Goal: Task Accomplishment & Management: Manage account settings

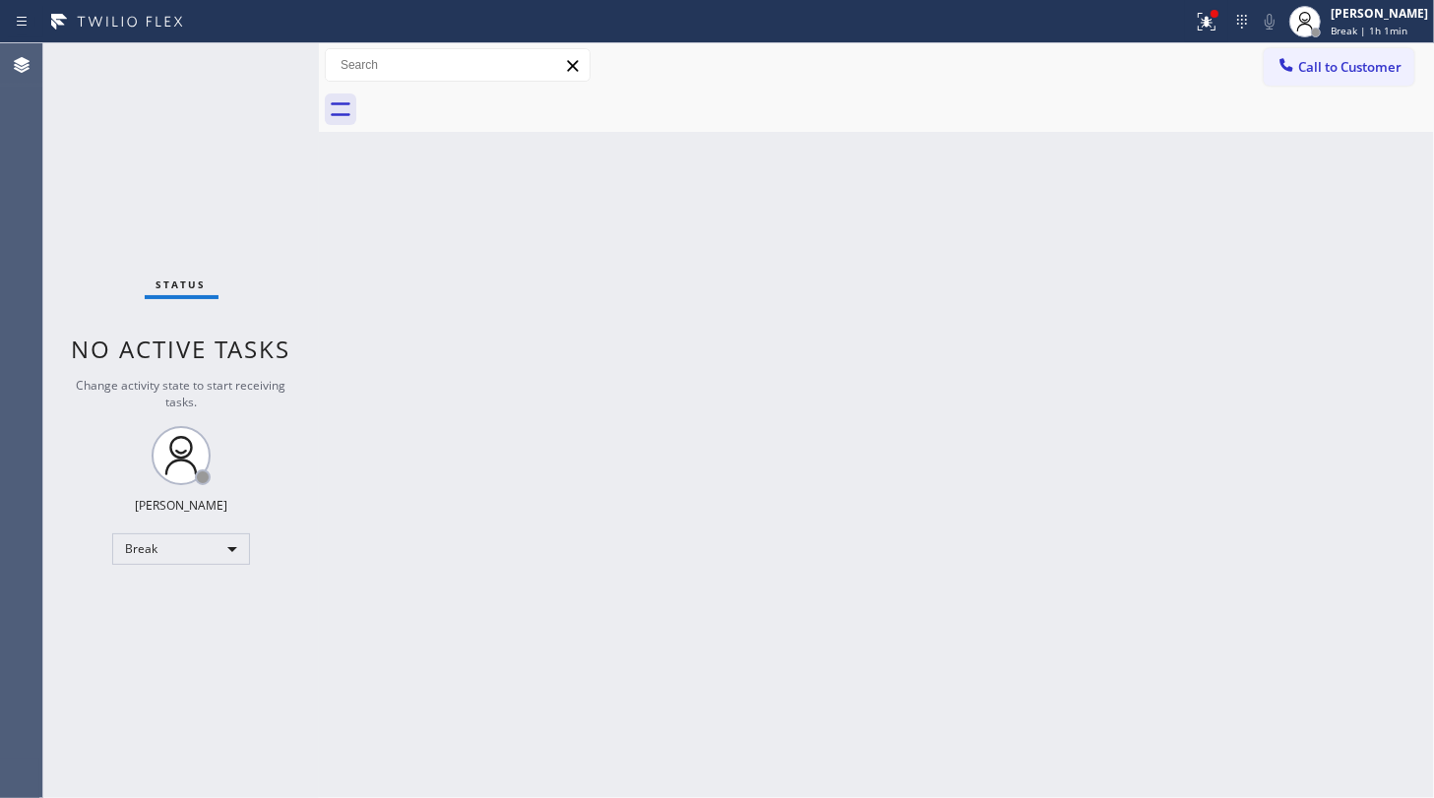
click at [517, 362] on div "Back to Dashboard Change Sender ID Customers Technicians Select a contact Outbo…" at bounding box center [876, 420] width 1115 height 755
click at [143, 553] on div "Break" at bounding box center [181, 550] width 138 height 32
click at [156, 620] on li "Unavailable" at bounding box center [180, 624] width 134 height 24
click at [69, 163] on div "Status No active tasks Change activity state to start receiving tasks. JENIZA A…" at bounding box center [181, 420] width 276 height 755
click at [1350, 24] on span "Unavailable | 4:31" at bounding box center [1375, 31] width 89 height 14
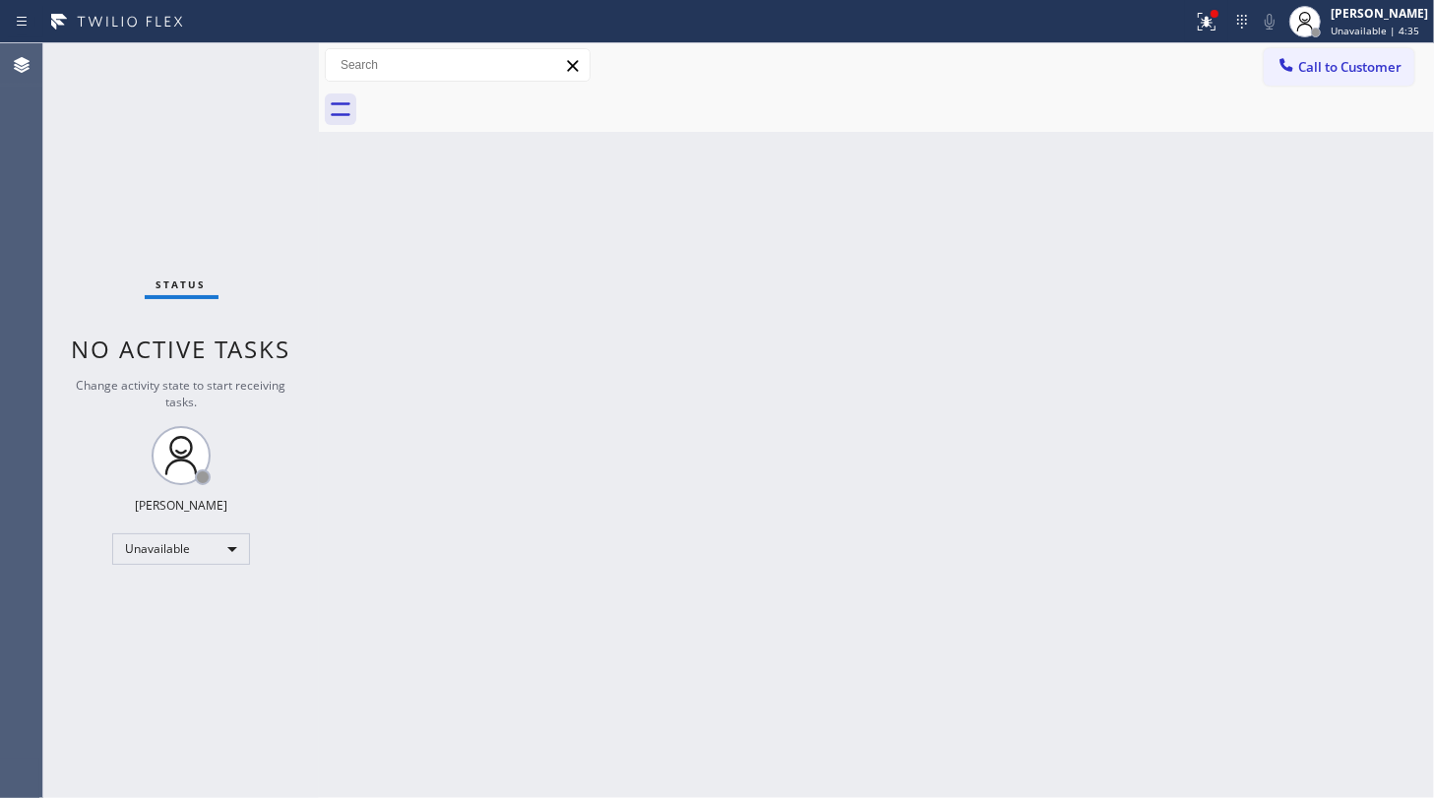
click at [884, 455] on div "Back to Dashboard Change Sender ID Customers Technicians Select a contact Outbo…" at bounding box center [876, 420] width 1115 height 755
click at [163, 534] on div "Unavailable" at bounding box center [181, 550] width 138 height 32
click at [184, 590] on li "Available" at bounding box center [180, 600] width 134 height 24
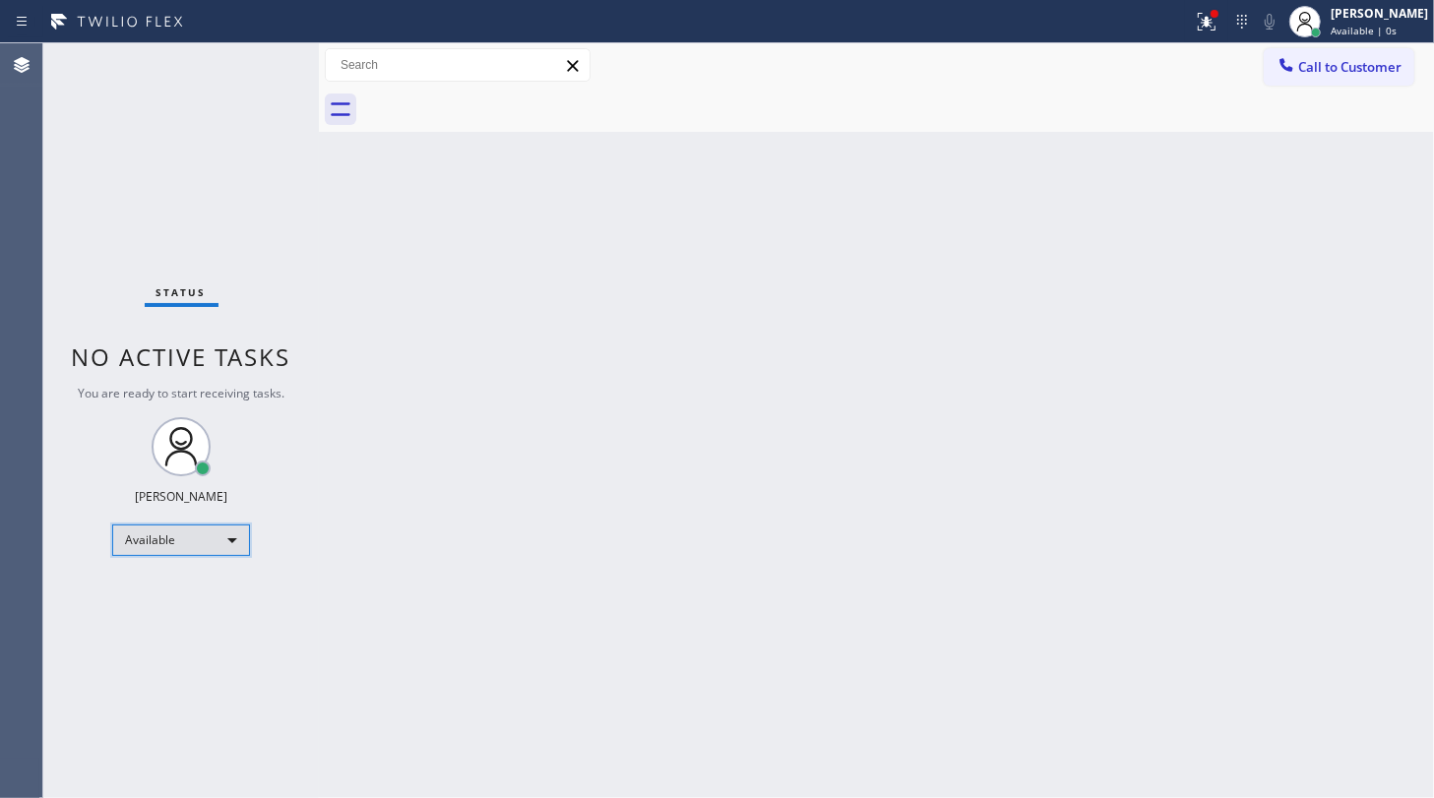
click at [179, 538] on div "Available" at bounding box center [181, 541] width 138 height 32
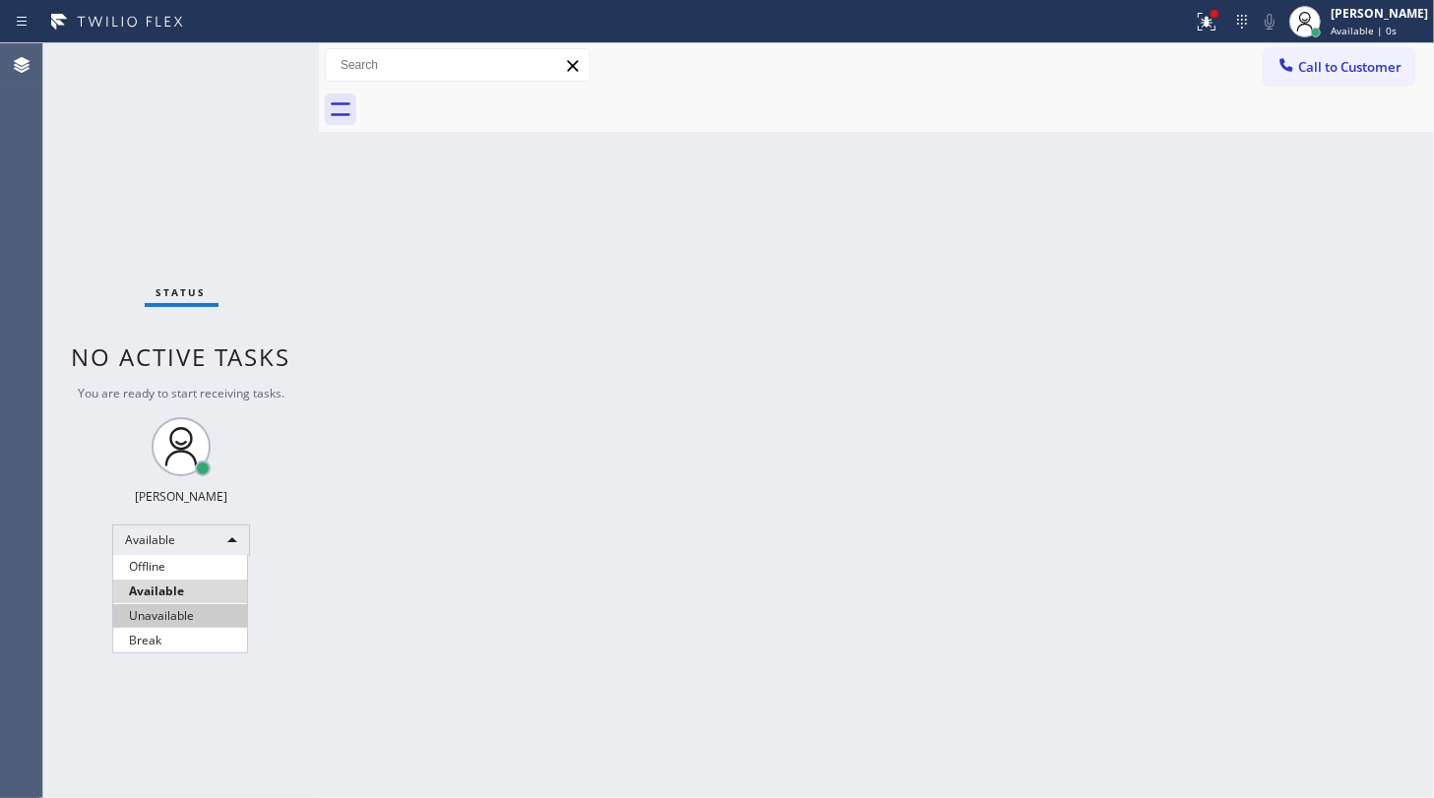
click at [157, 611] on li "Unavailable" at bounding box center [180, 616] width 134 height 24
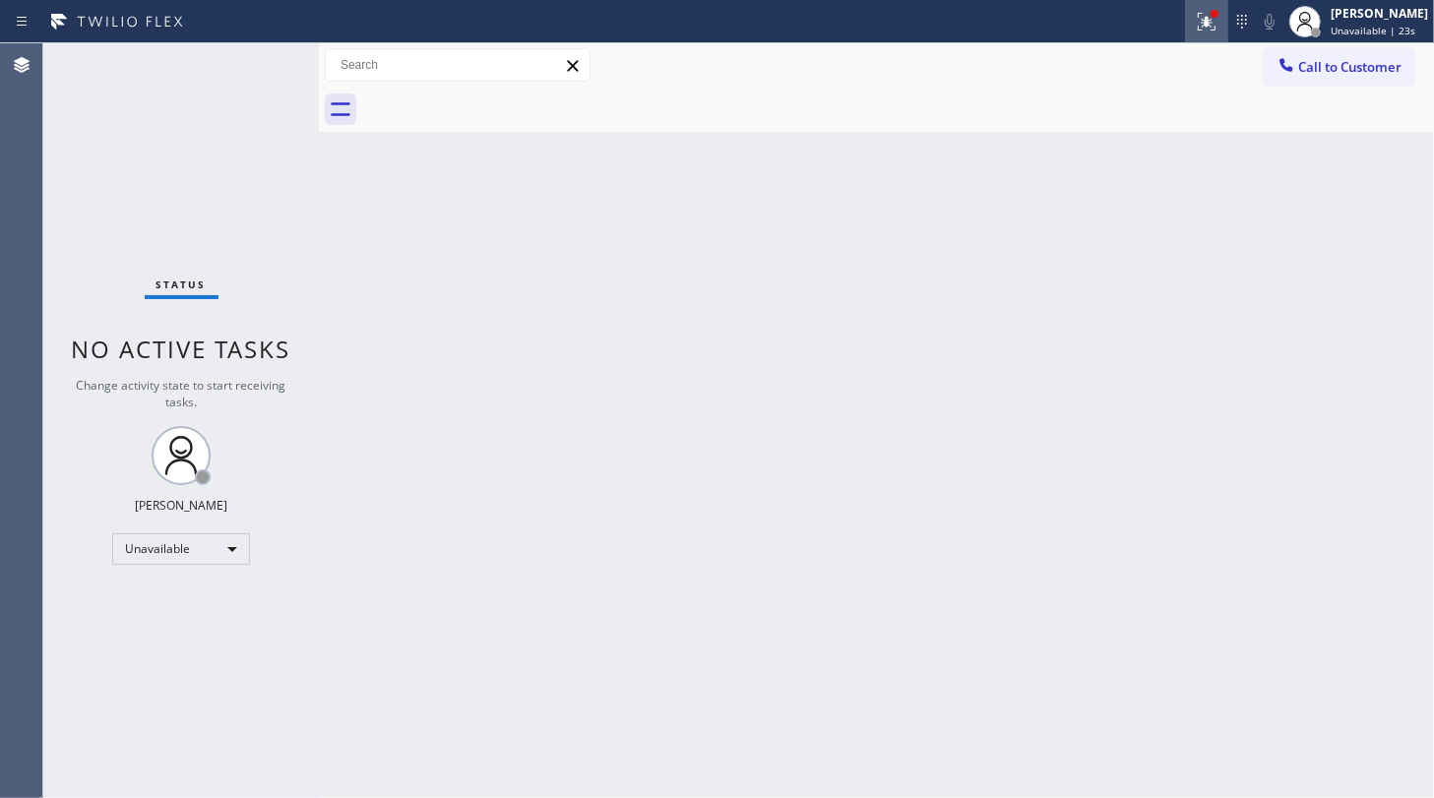
click at [1199, 20] on icon at bounding box center [1207, 22] width 24 height 24
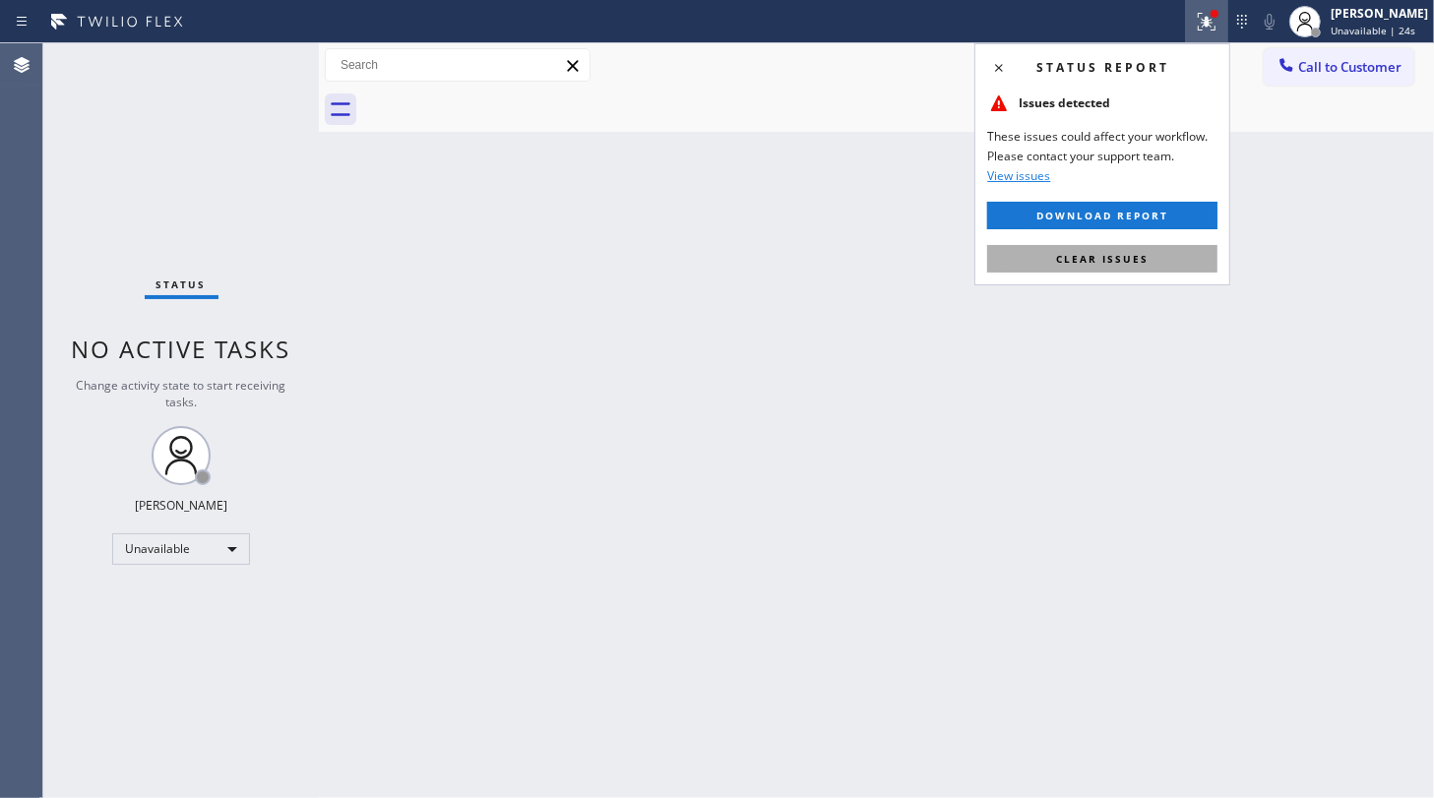
click at [1189, 270] on button "Clear issues" at bounding box center [1102, 259] width 230 height 28
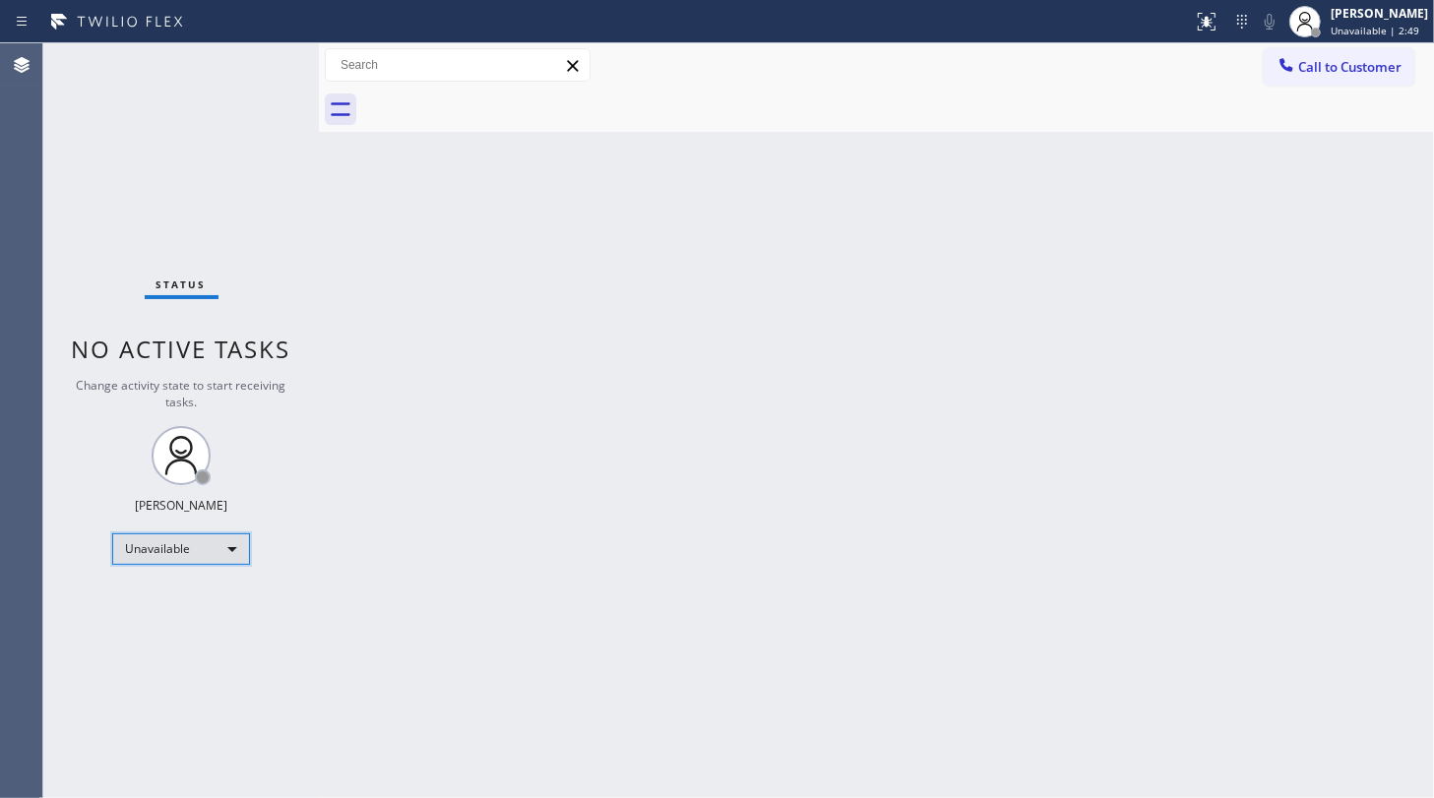
click at [170, 555] on div "Unavailable" at bounding box center [181, 550] width 138 height 32
click at [161, 592] on li "Available" at bounding box center [180, 600] width 134 height 24
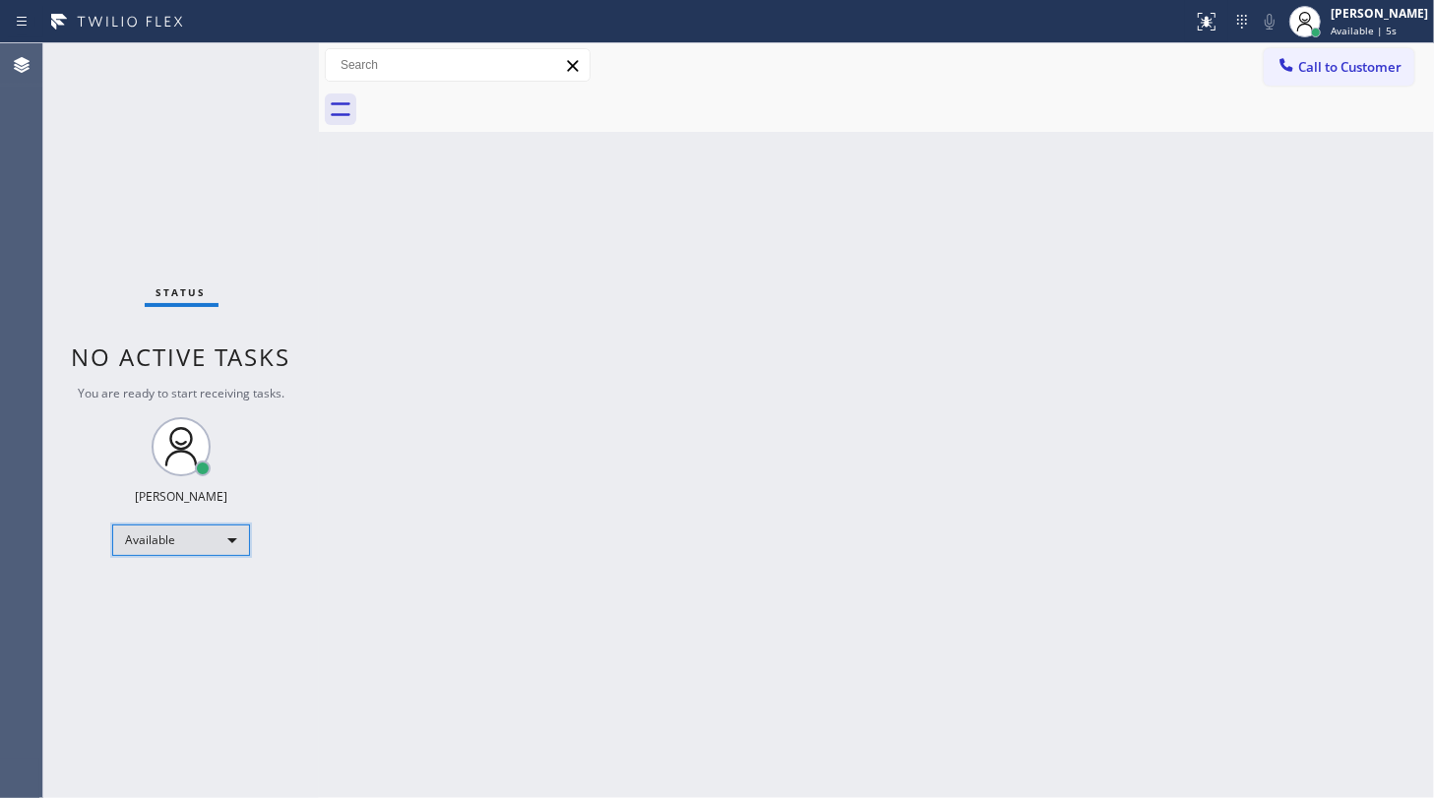
click at [167, 539] on div "Available" at bounding box center [181, 541] width 138 height 32
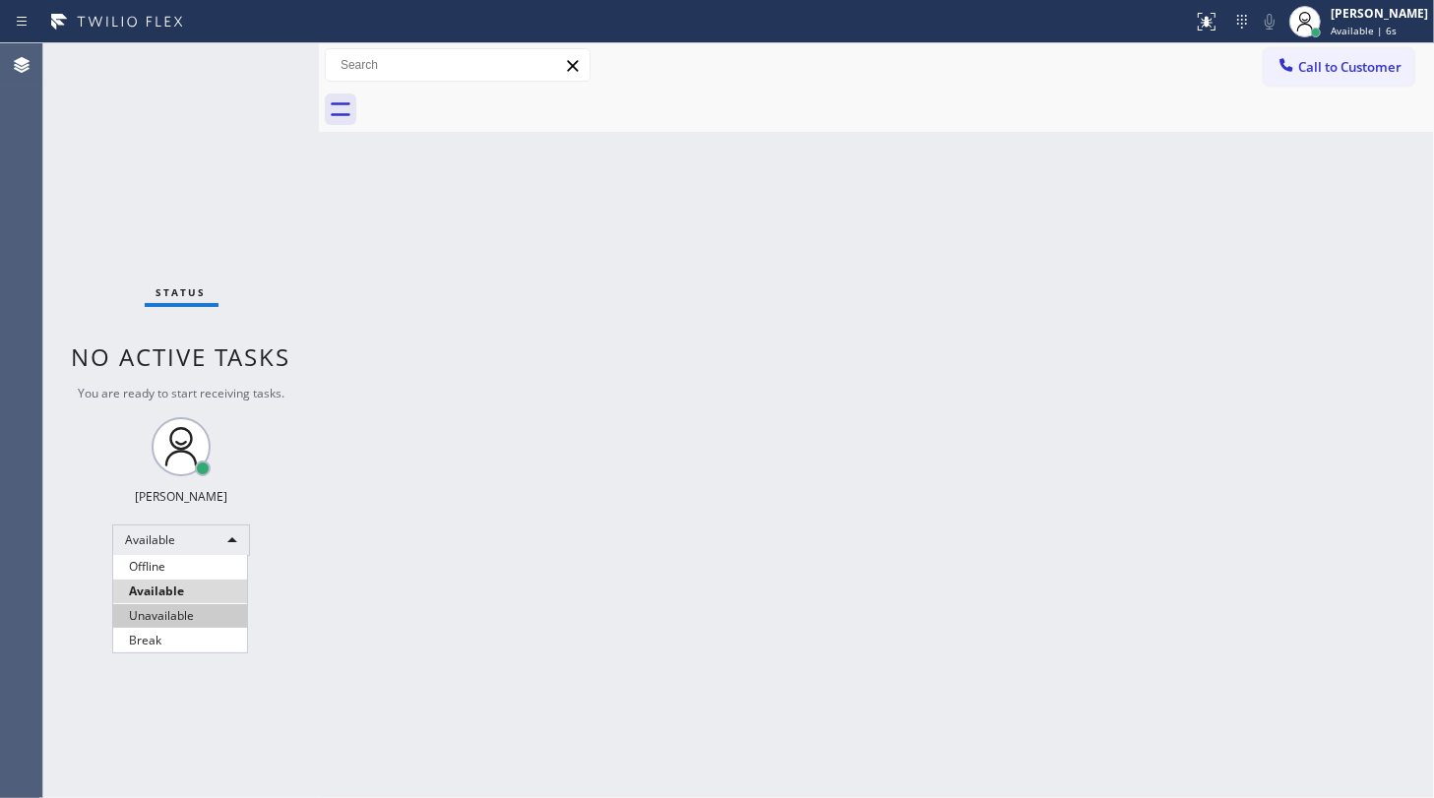
click at [168, 613] on li "Unavailable" at bounding box center [180, 616] width 134 height 24
